Goal: Navigation & Orientation: Find specific page/section

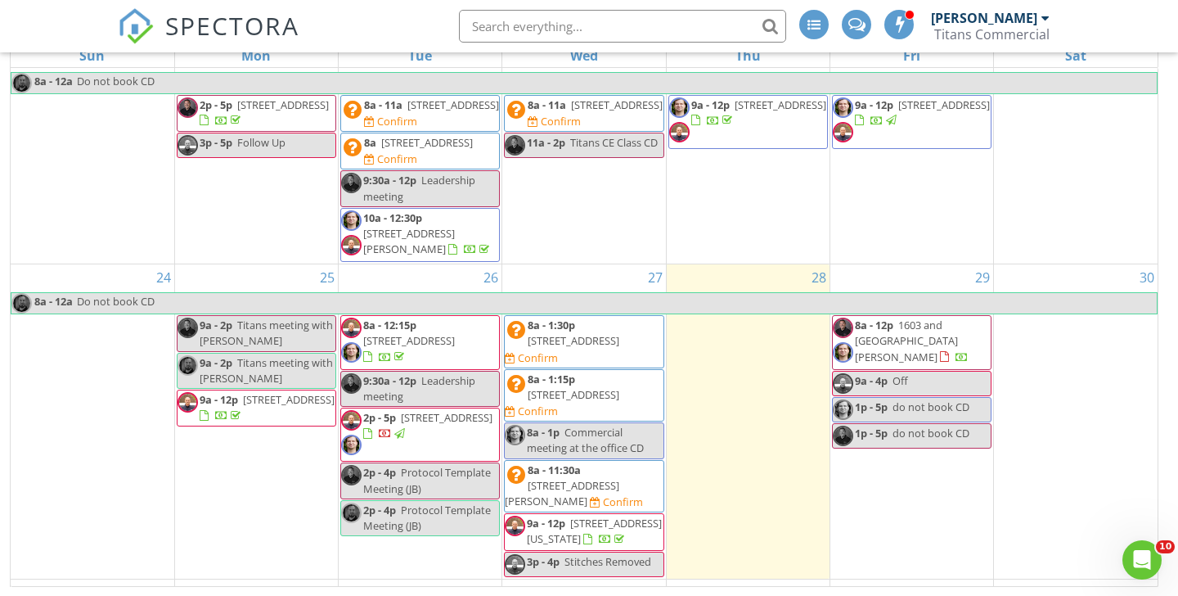
scroll to position [598, 0]
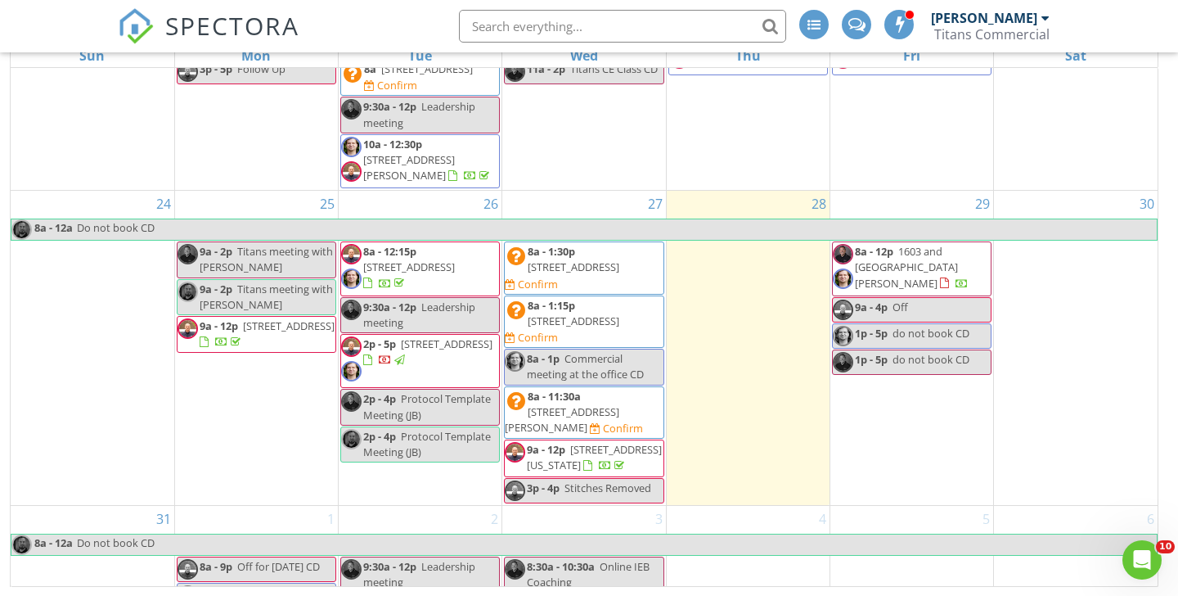
scroll to position [811, 0]
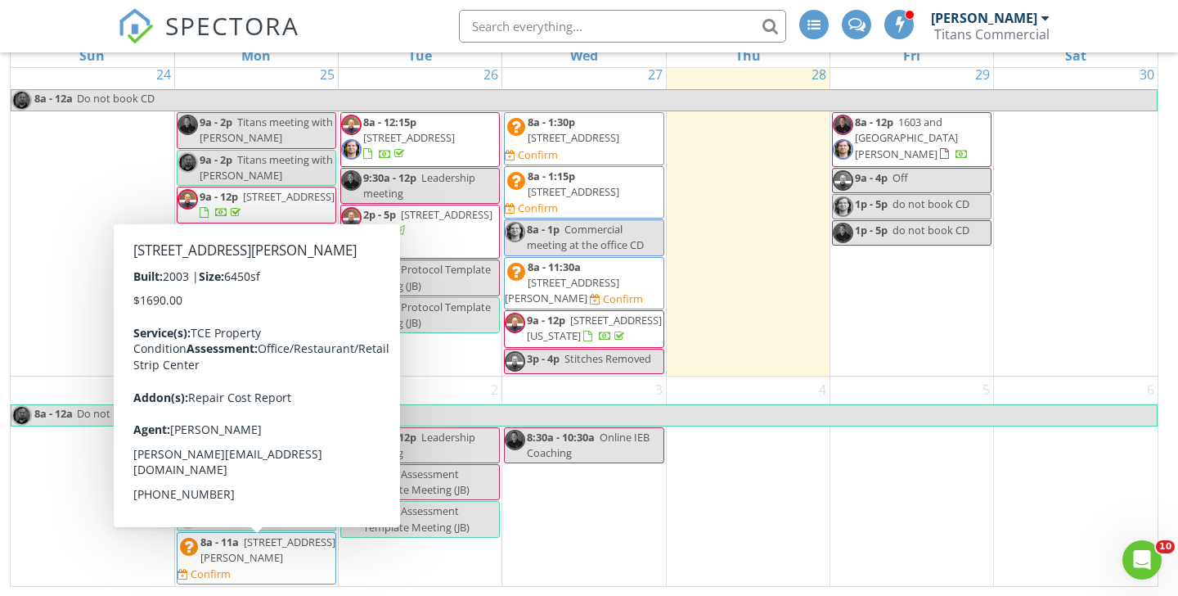
click at [254, 555] on span "[STREET_ADDRESS][PERSON_NAME]" at bounding box center [267, 549] width 135 height 30
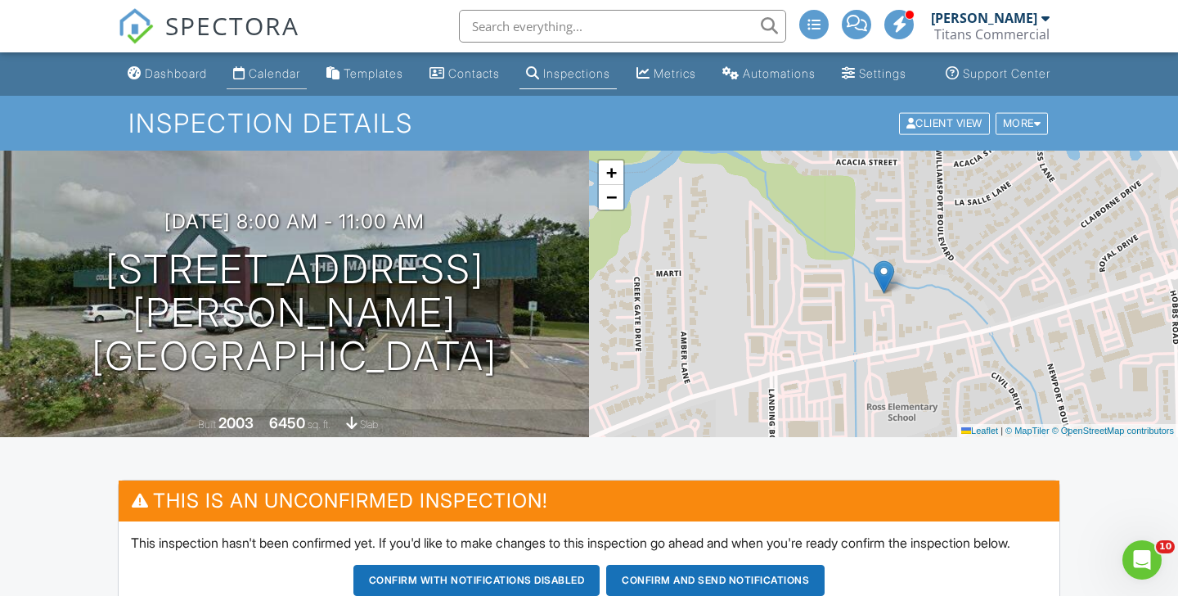
click at [258, 80] on div "Calendar" at bounding box center [275, 73] width 52 height 14
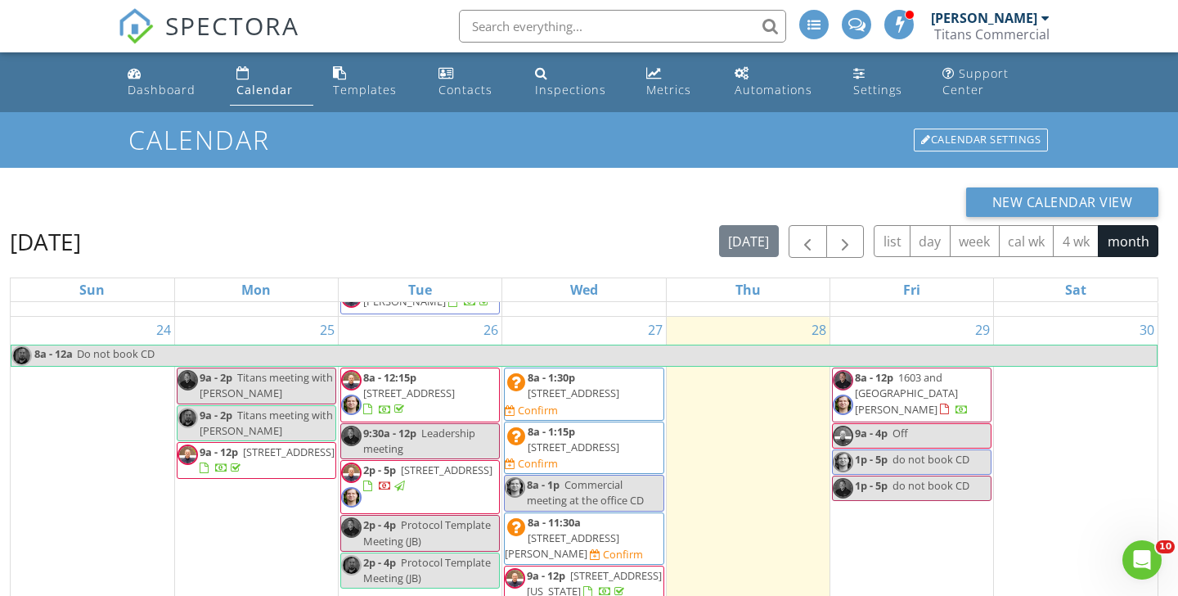
scroll to position [704, 0]
